Goal: Task Accomplishment & Management: Use online tool/utility

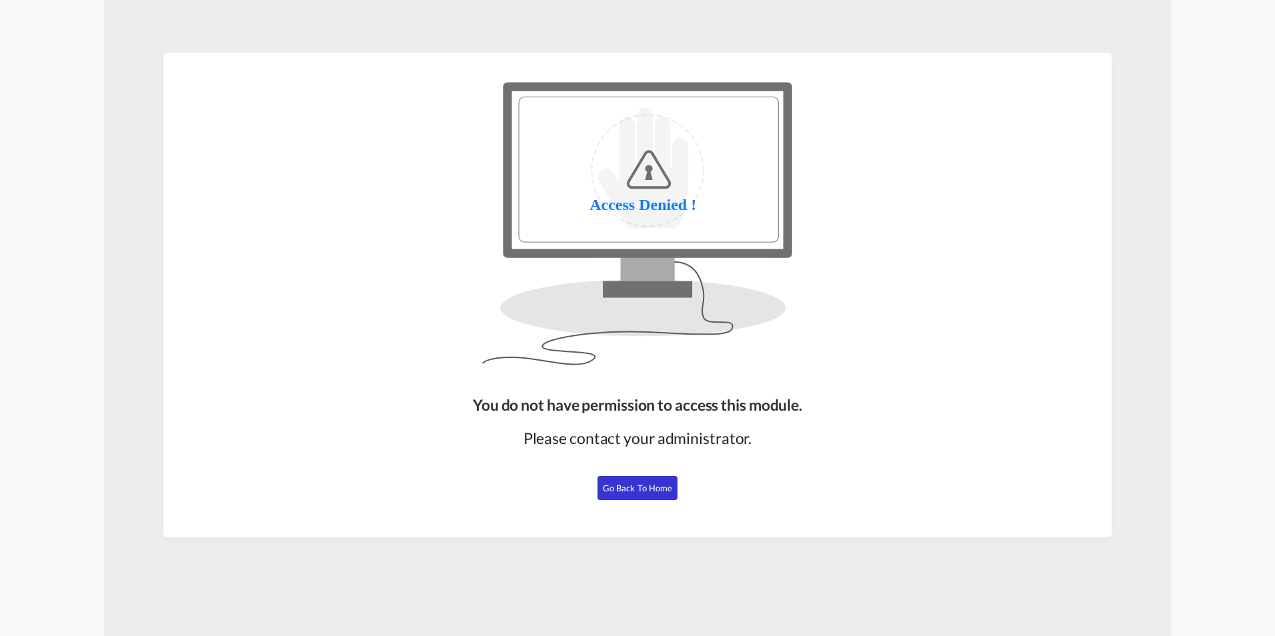
click at [627, 471] on div "You do not have permission to access this module. Please contact your administr…" at bounding box center [637, 460] width 340 height 143
click at [638, 490] on span "Go Back to Home" at bounding box center [638, 488] width 70 height 11
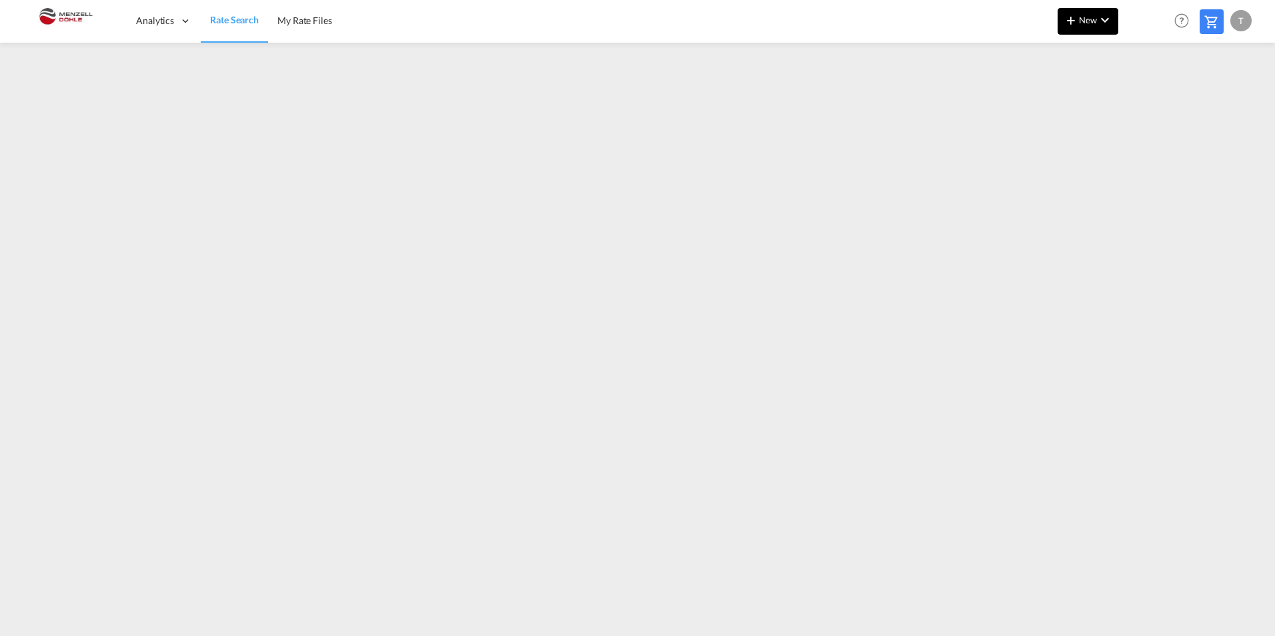
click at [1094, 21] on span "New" at bounding box center [1088, 20] width 50 height 11
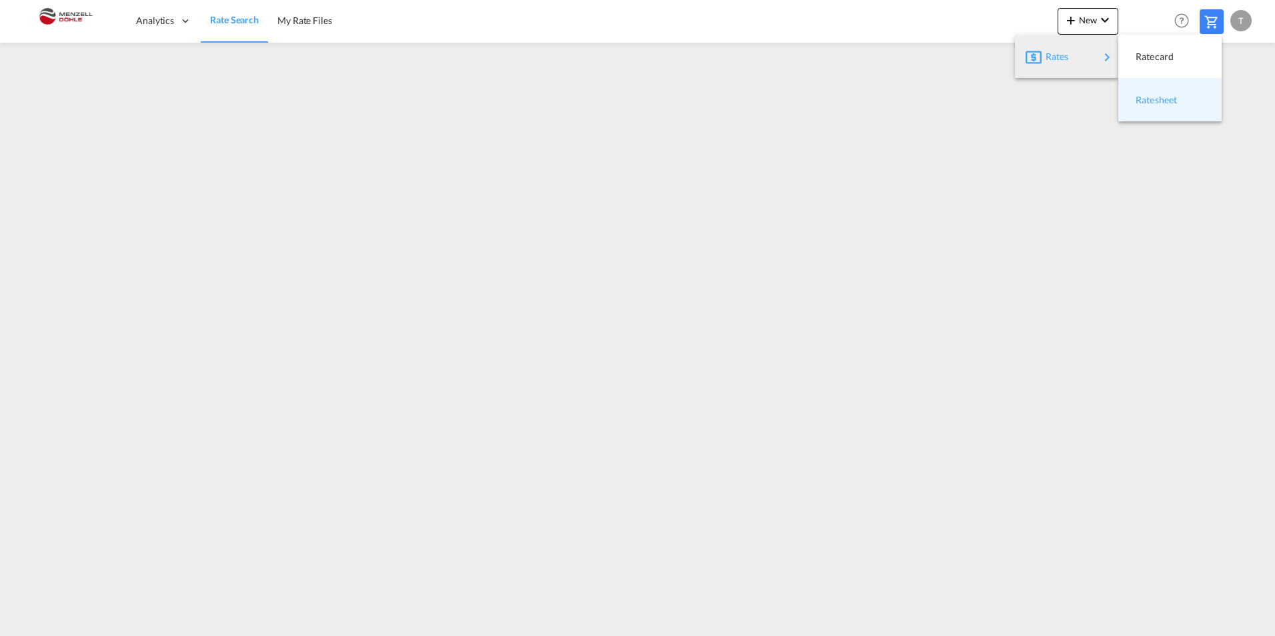
click at [1150, 102] on span "Ratesheet" at bounding box center [1143, 100] width 15 height 27
click at [210, 23] on span "Rate Search" at bounding box center [234, 20] width 48 height 11
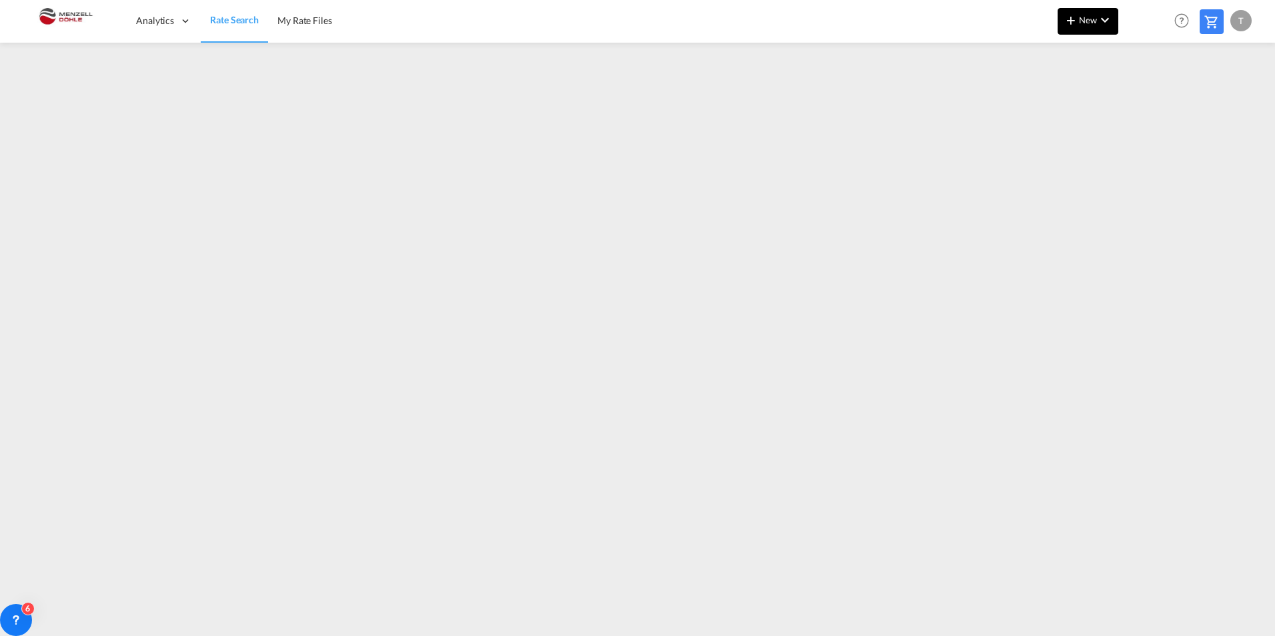
click at [1092, 26] on button "New" at bounding box center [1088, 21] width 61 height 27
click at [1150, 103] on span "Ratesheet" at bounding box center [1143, 100] width 15 height 27
click at [229, 19] on span "Rate Search" at bounding box center [234, 20] width 48 height 11
click at [1089, 24] on span "New" at bounding box center [1088, 20] width 50 height 11
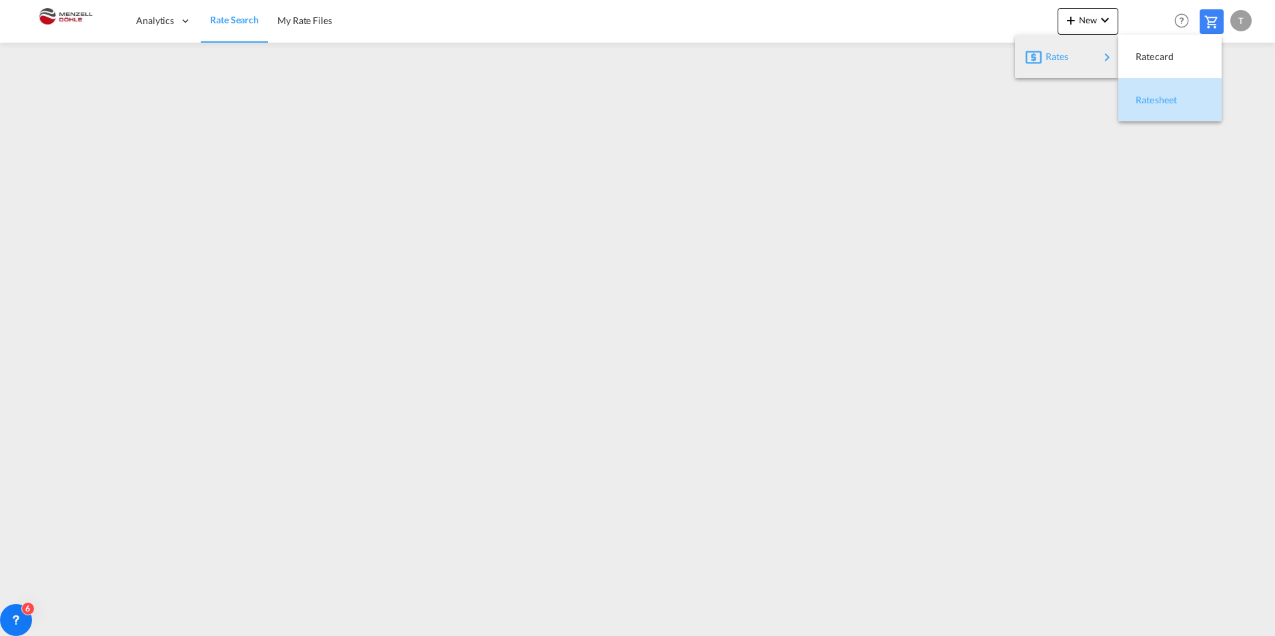
click at [1148, 101] on span "Ratesheet" at bounding box center [1143, 100] width 15 height 27
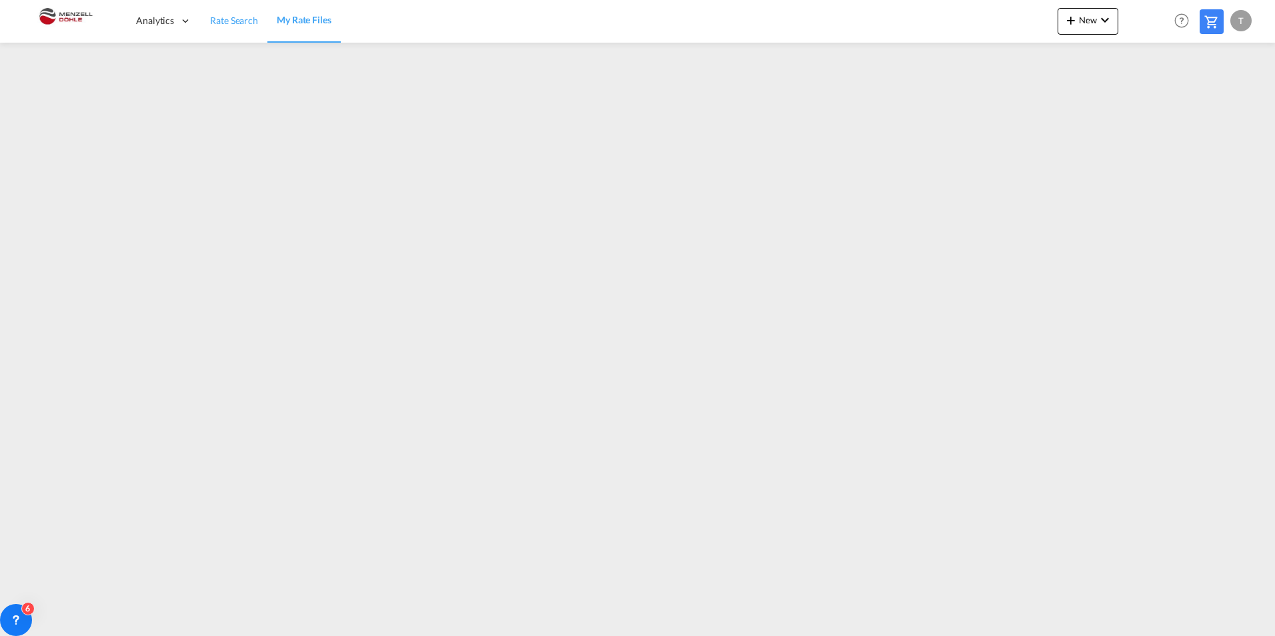
click at [214, 16] on span "Rate Search" at bounding box center [234, 20] width 48 height 11
